Goal: Find specific page/section: Find specific page/section

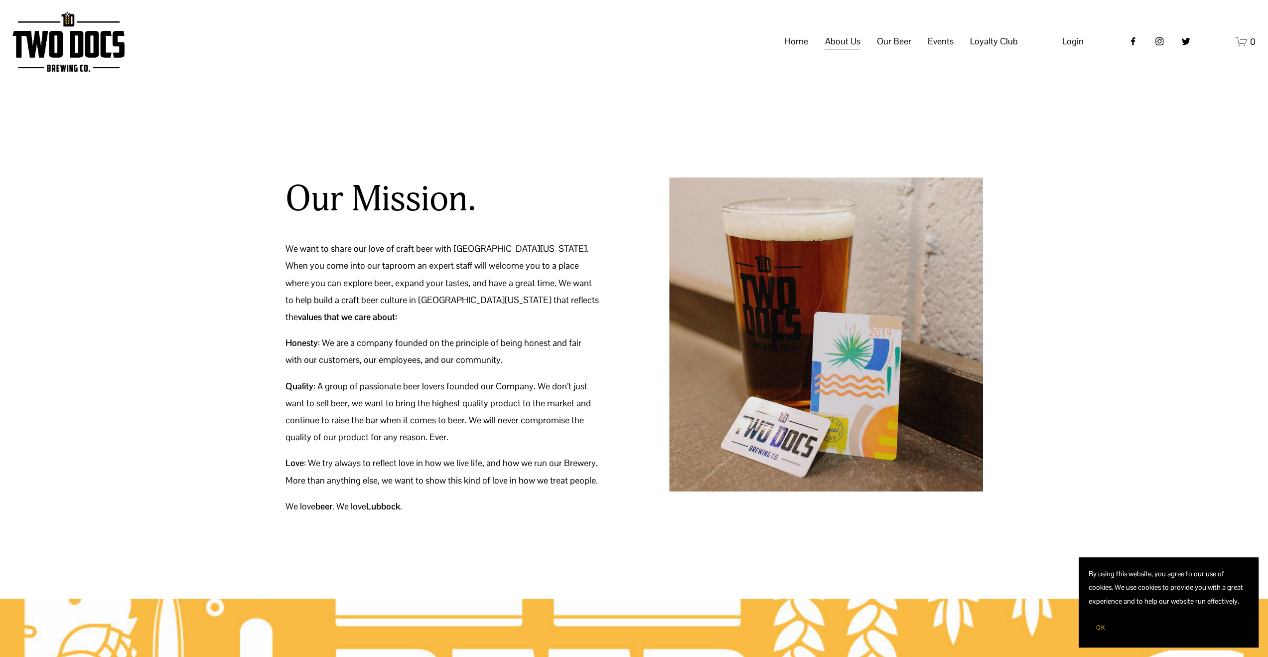
click at [937, 50] on span "Events" at bounding box center [940, 41] width 26 height 17
click at [938, 50] on span "Events" at bounding box center [940, 41] width 26 height 17
click at [0, 0] on span "Calendar" at bounding box center [0, 0] width 0 height 0
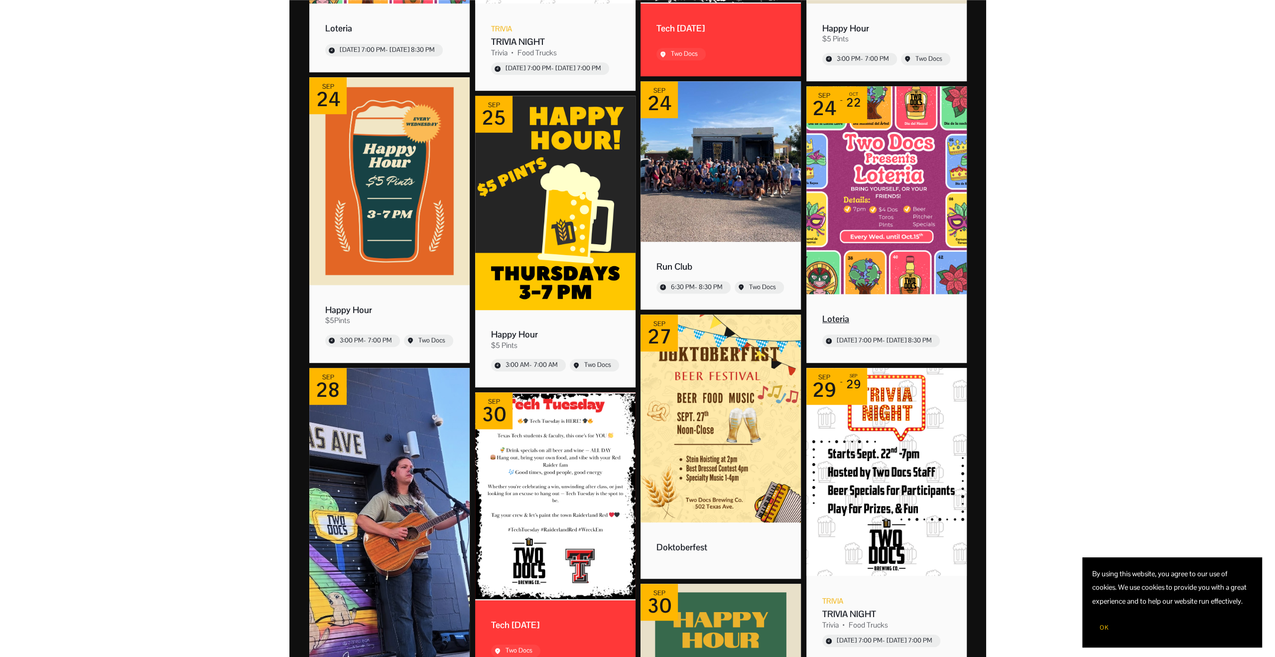
scroll to position [498, 0]
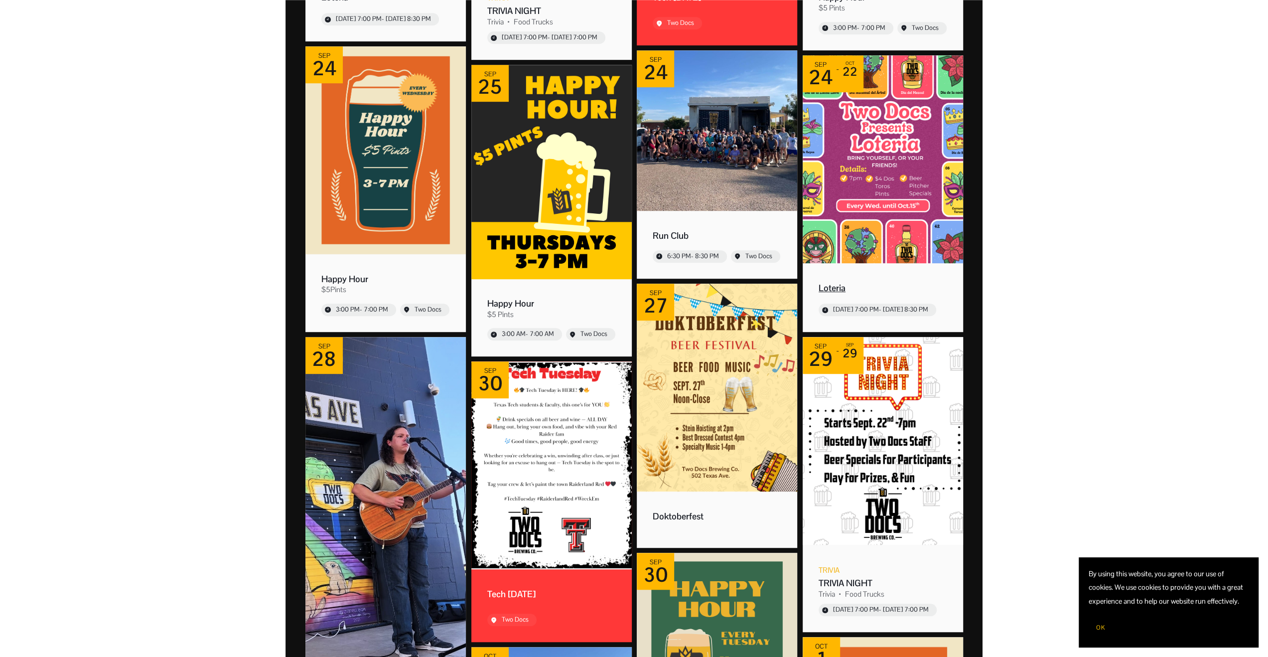
click at [863, 219] on img "Event: Loteria" at bounding box center [883, 159] width 160 height 208
